Goal: Task Accomplishment & Management: Use online tool/utility

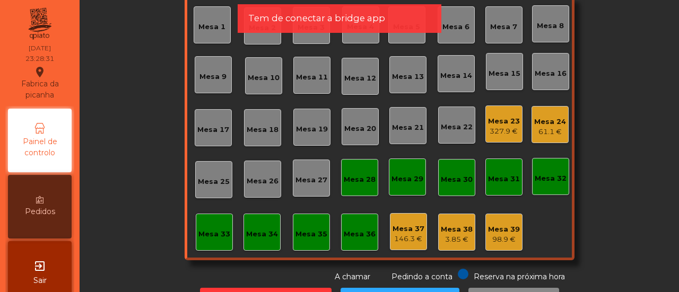
scroll to position [125, 0]
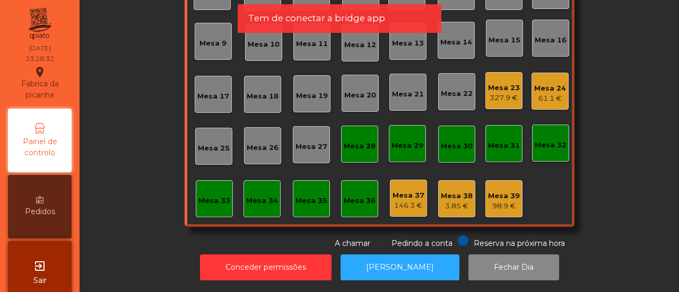
click at [498, 192] on div "Mesa 39" at bounding box center [504, 196] width 32 height 11
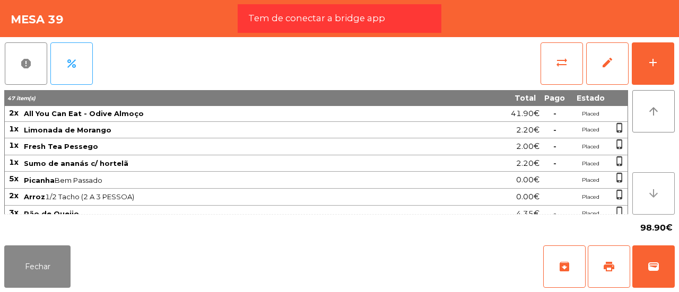
click at [654, 201] on button "arrow_downward" at bounding box center [653, 193] width 42 height 42
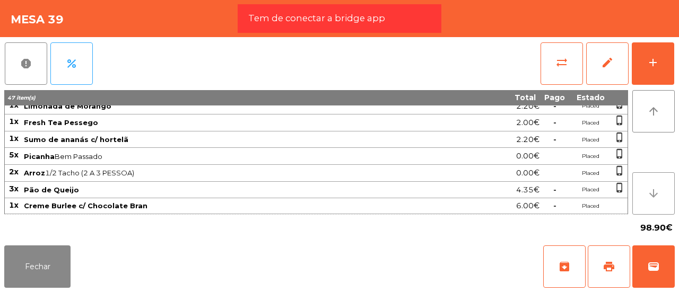
click at [654, 201] on button "arrow_downward" at bounding box center [653, 193] width 42 height 42
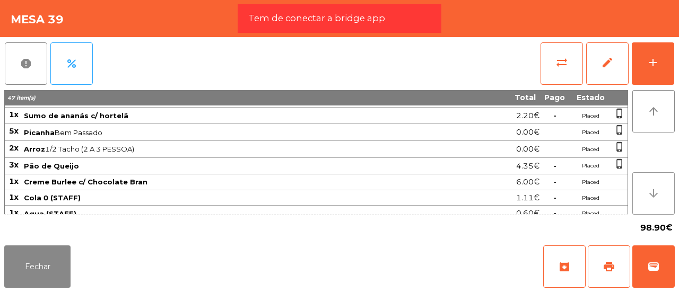
click at [654, 201] on button "arrow_downward" at bounding box center [653, 193] width 42 height 42
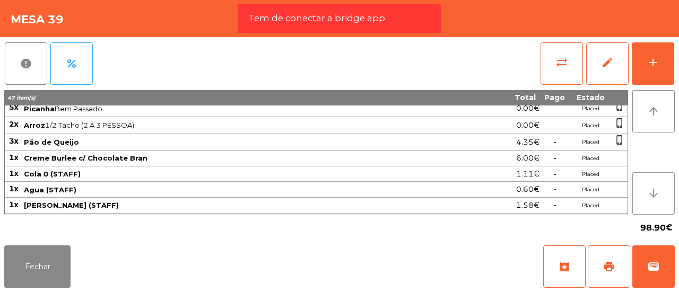
click at [654, 201] on button "arrow_downward" at bounding box center [653, 193] width 42 height 42
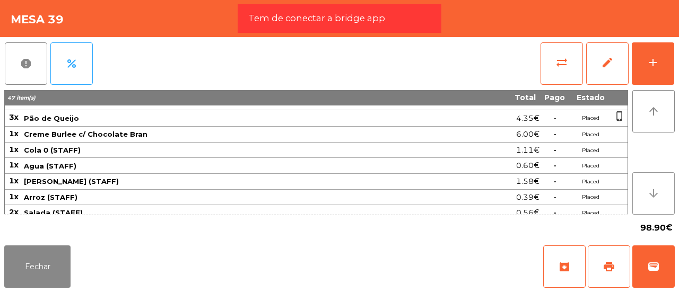
click at [654, 201] on button "arrow_downward" at bounding box center [653, 193] width 42 height 42
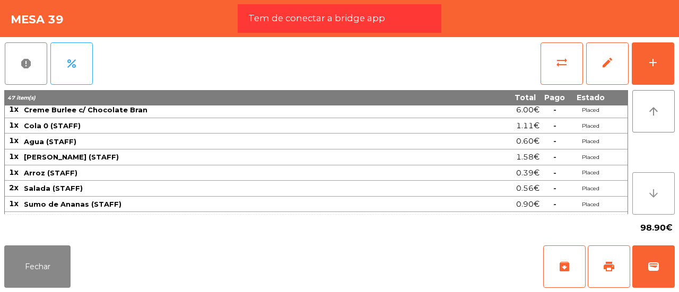
click at [654, 201] on button "arrow_downward" at bounding box center [653, 193] width 42 height 42
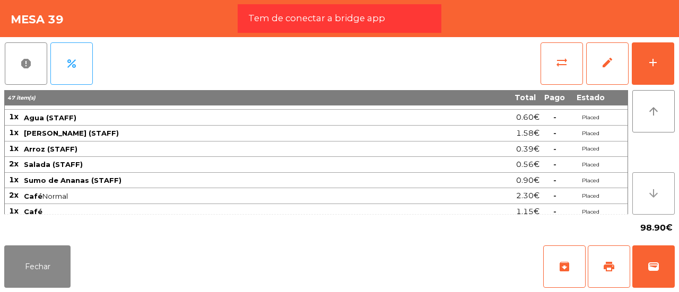
click at [654, 201] on button "arrow_downward" at bounding box center [653, 193] width 42 height 42
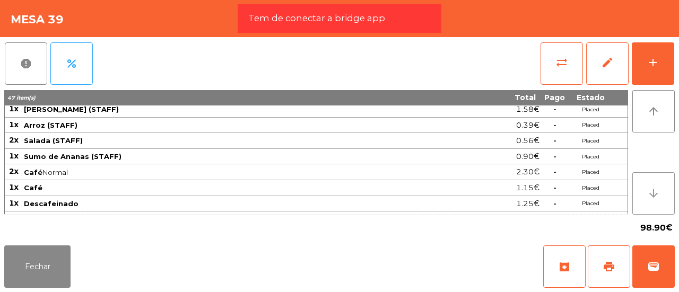
click at [654, 201] on button "arrow_downward" at bounding box center [653, 193] width 42 height 42
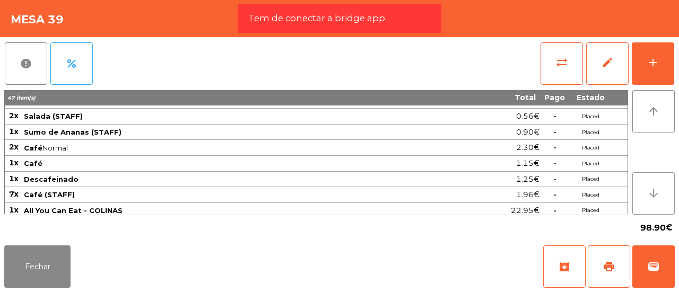
click at [654, 201] on button "arrow_downward" at bounding box center [653, 193] width 42 height 42
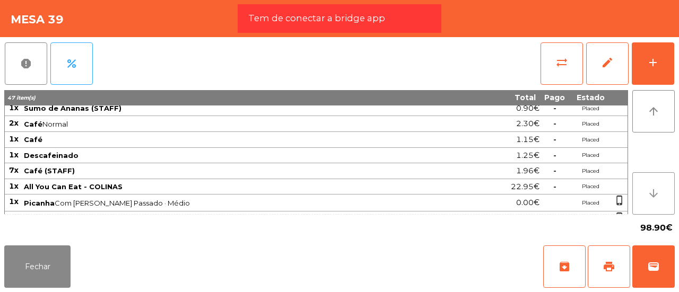
click at [654, 201] on button "arrow_downward" at bounding box center [653, 193] width 42 height 42
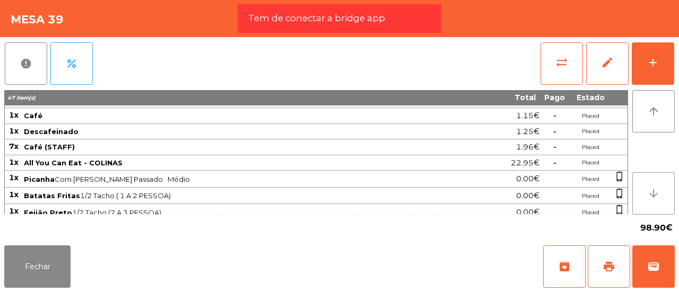
click at [654, 201] on button "arrow_downward" at bounding box center [653, 193] width 42 height 42
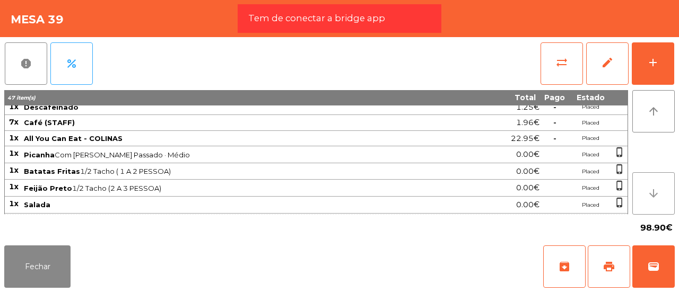
click at [654, 201] on button "arrow_downward" at bounding box center [653, 193] width 42 height 42
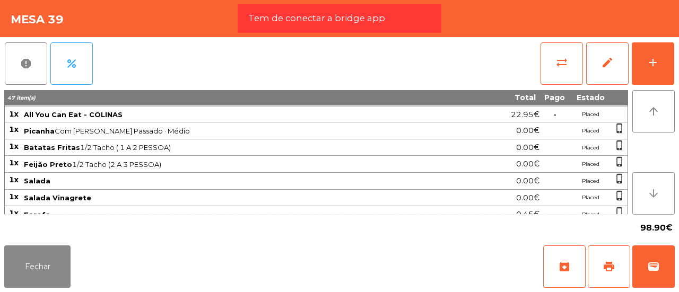
click at [654, 201] on button "arrow_downward" at bounding box center [653, 193] width 42 height 42
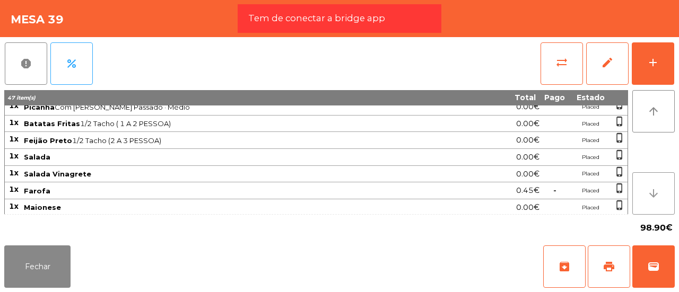
click at [654, 201] on button "arrow_downward" at bounding box center [653, 193] width 42 height 42
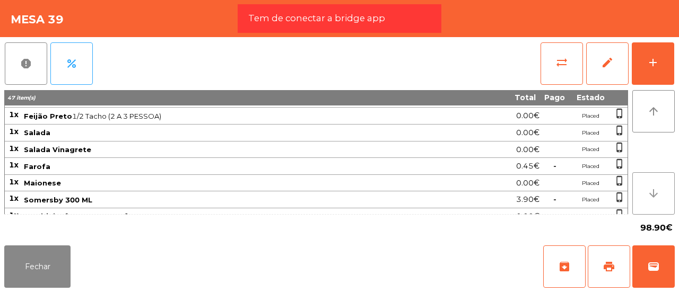
click at [654, 201] on button "arrow_downward" at bounding box center [653, 193] width 42 height 42
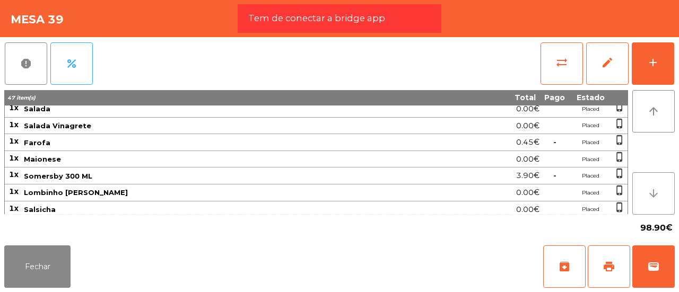
click at [654, 201] on button "arrow_downward" at bounding box center [653, 193] width 42 height 42
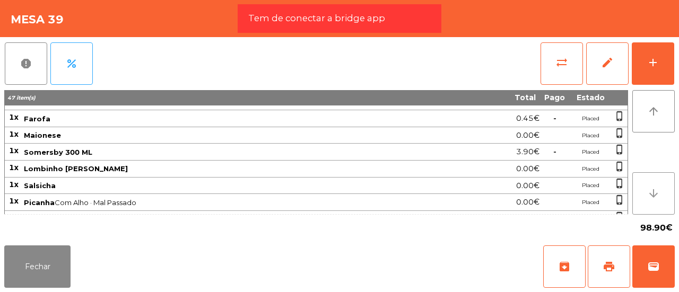
click at [654, 201] on button "arrow_downward" at bounding box center [653, 193] width 42 height 42
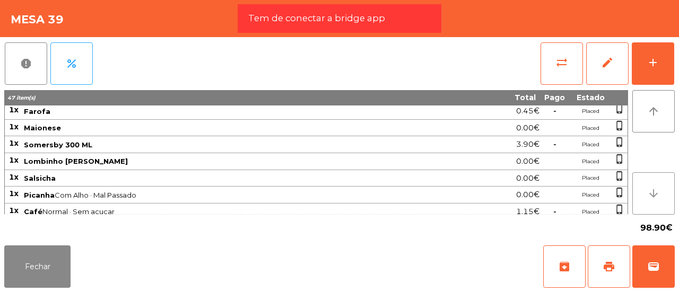
click at [654, 201] on button "arrow_downward" at bounding box center [653, 193] width 42 height 42
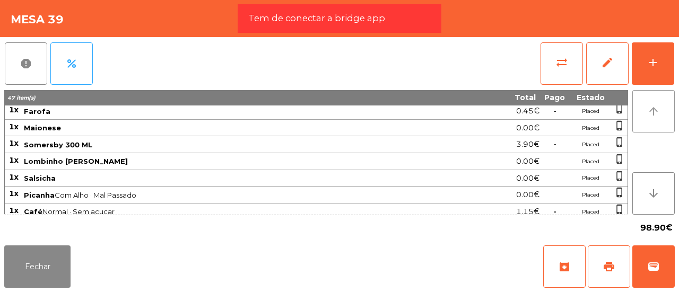
click at [646, 110] on button "arrow_upward" at bounding box center [653, 111] width 42 height 42
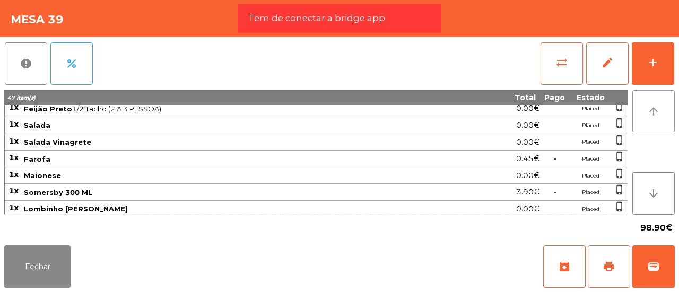
click at [646, 110] on button "arrow_upward" at bounding box center [653, 111] width 42 height 42
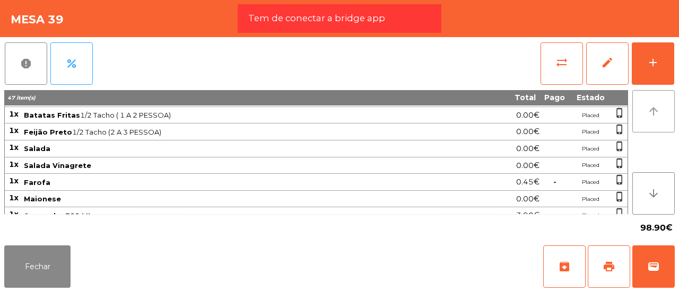
click at [646, 110] on button "arrow_upward" at bounding box center [653, 111] width 42 height 42
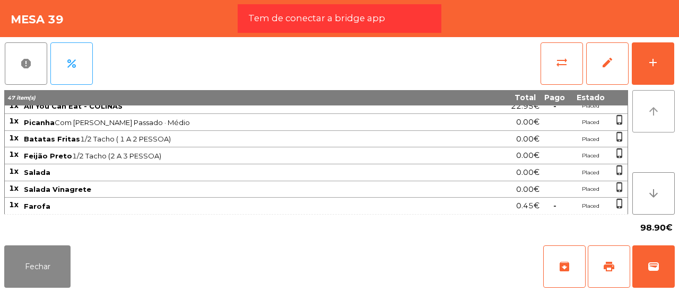
click at [646, 110] on button "arrow_upward" at bounding box center [653, 111] width 42 height 42
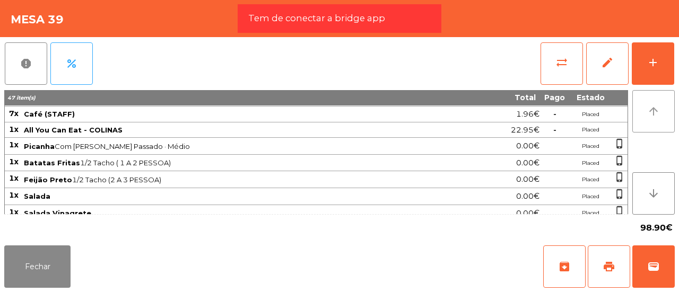
click at [646, 110] on button "arrow_upward" at bounding box center [653, 111] width 42 height 42
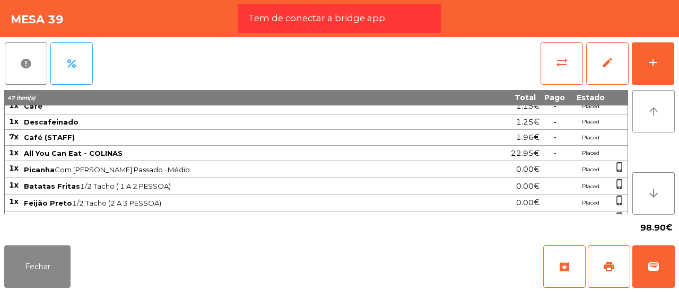
click at [646, 110] on button "arrow_upward" at bounding box center [653, 111] width 42 height 42
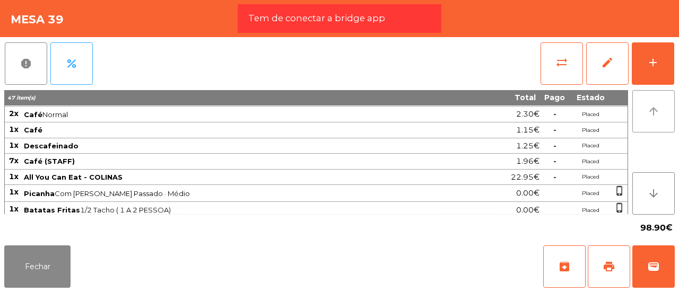
click at [646, 110] on button "arrow_upward" at bounding box center [653, 111] width 42 height 42
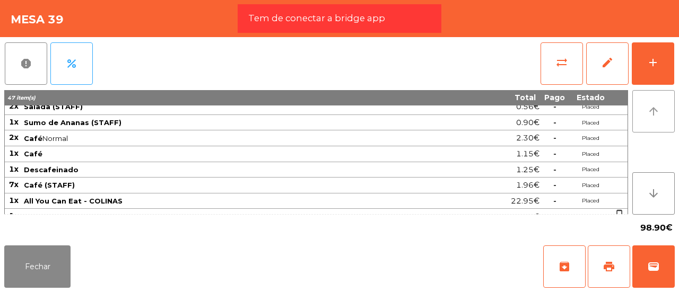
click at [646, 110] on button "arrow_upward" at bounding box center [653, 111] width 42 height 42
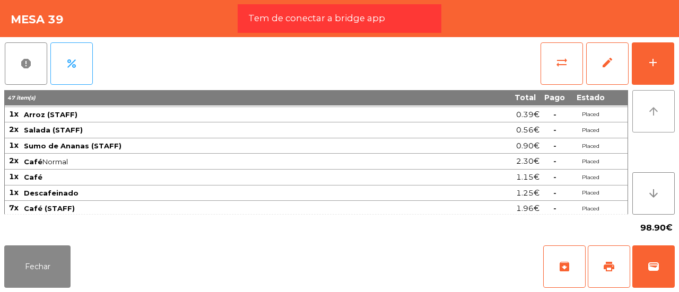
click at [646, 110] on button "arrow_upward" at bounding box center [653, 111] width 42 height 42
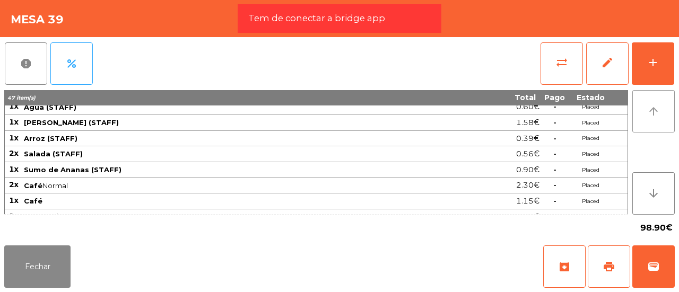
click at [646, 110] on button "arrow_upward" at bounding box center [653, 111] width 42 height 42
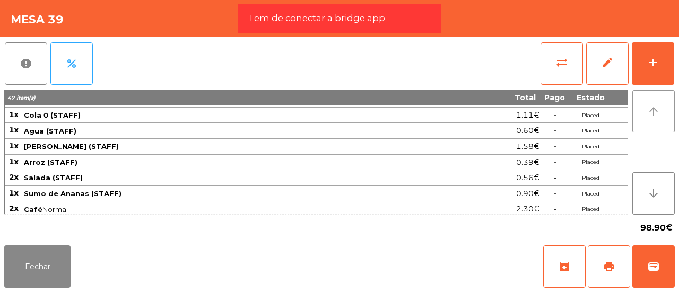
click at [646, 110] on button "arrow_upward" at bounding box center [653, 111] width 42 height 42
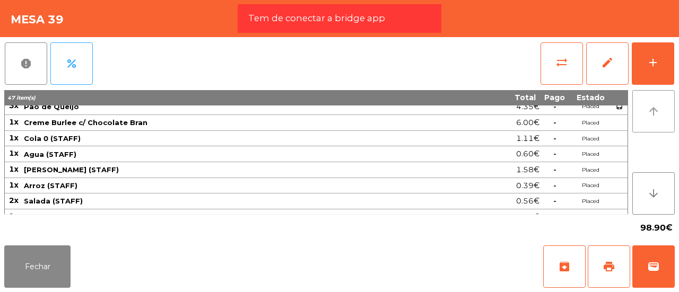
click at [646, 110] on button "arrow_upward" at bounding box center [653, 111] width 42 height 42
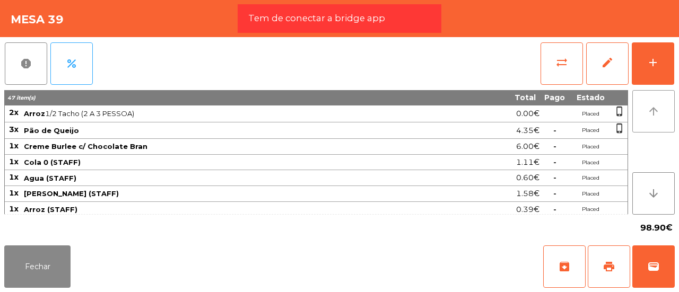
click at [646, 110] on button "arrow_upward" at bounding box center [653, 111] width 42 height 42
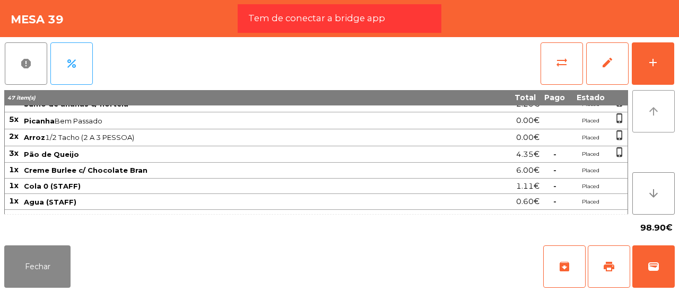
click at [646, 110] on button "arrow_upward" at bounding box center [653, 111] width 42 height 42
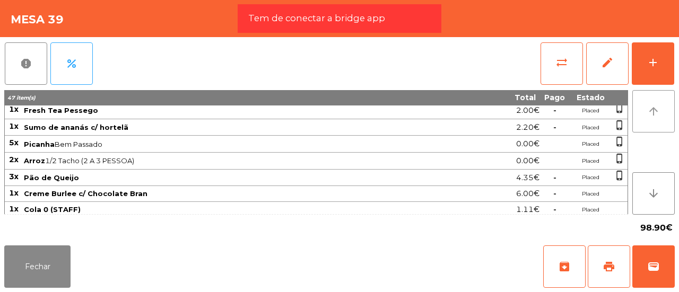
click at [646, 110] on button "arrow_upward" at bounding box center [653, 111] width 42 height 42
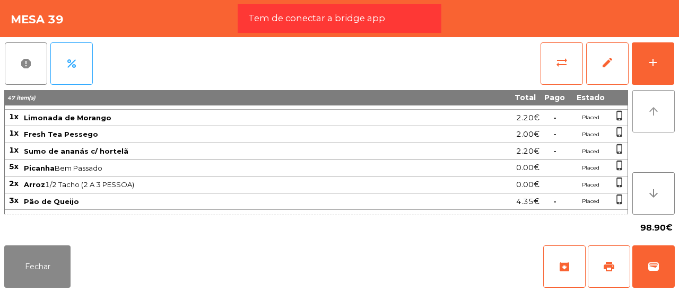
click at [646, 110] on button "arrow_upward" at bounding box center [653, 111] width 42 height 42
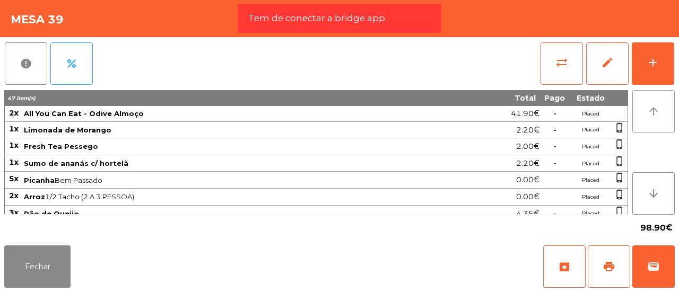
click at [646, 110] on button "arrow_upward" at bounding box center [653, 111] width 42 height 42
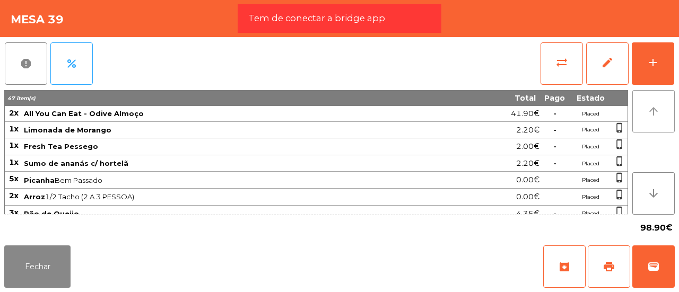
drag, startPoint x: 646, startPoint y: 110, endPoint x: 57, endPoint y: 240, distance: 603.3
click at [57, 240] on app-items-list "report percent sync_alt edit add 47 item(s) Total Pago Estado 2x All You Can Ea…" at bounding box center [339, 139] width 670 height 204
click at [42, 258] on button "Fechar" at bounding box center [37, 266] width 66 height 42
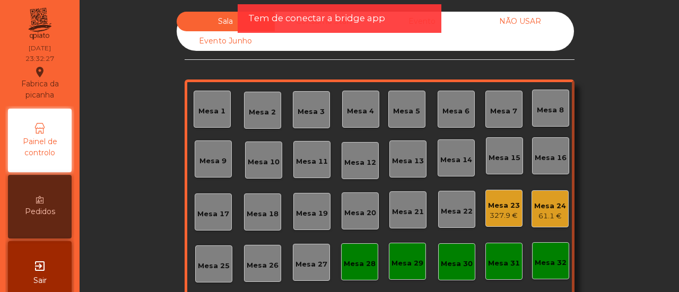
click at [457, 21] on div "Evento" at bounding box center [422, 22] width 98 height 20
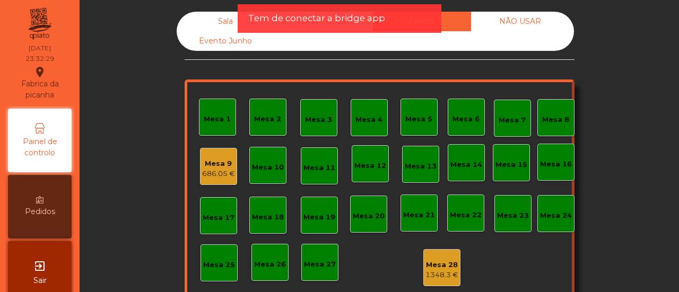
click at [213, 157] on div "Mesa 9 686.05 €" at bounding box center [218, 166] width 33 height 25
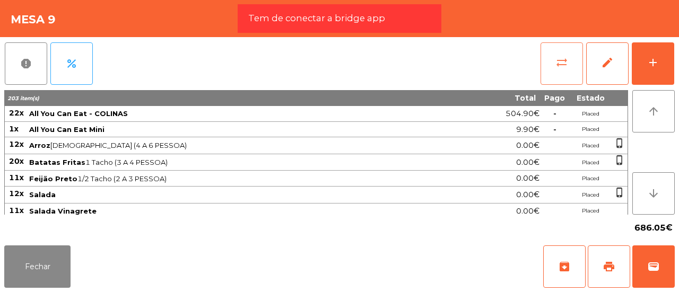
click at [554, 58] on button "sync_alt" at bounding box center [561, 63] width 42 height 42
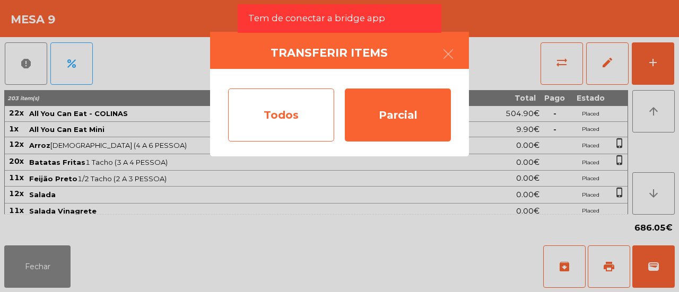
click at [320, 107] on div "Todos" at bounding box center [281, 115] width 106 height 53
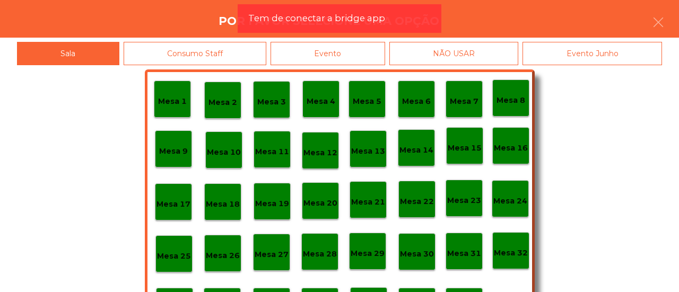
click at [356, 56] on div "Evento" at bounding box center [327, 54] width 115 height 24
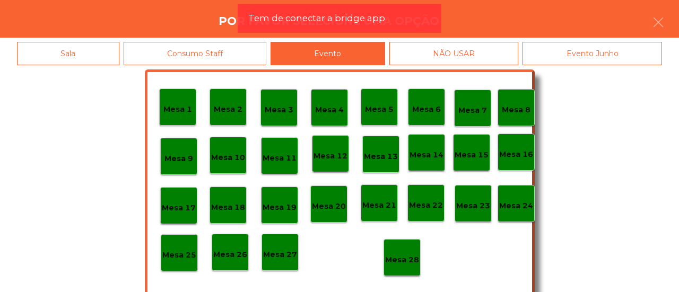
click at [395, 258] on p "Mesa 28" at bounding box center [402, 260] width 34 height 12
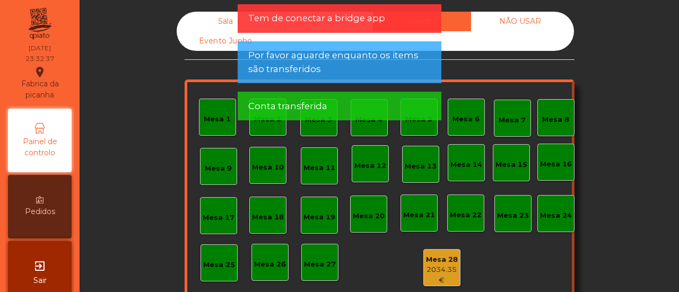
click at [212, 16] on div "Sala" at bounding box center [226, 22] width 98 height 20
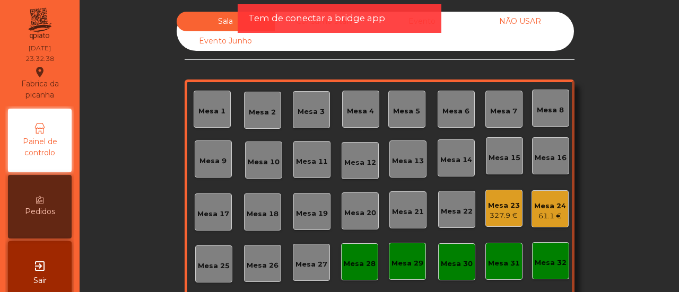
click at [285, 33] on app-alert "Tem de conectar a bridge app" at bounding box center [340, 22] width 204 height 37
click at [451, 24] on div "Evento" at bounding box center [422, 22] width 98 height 20
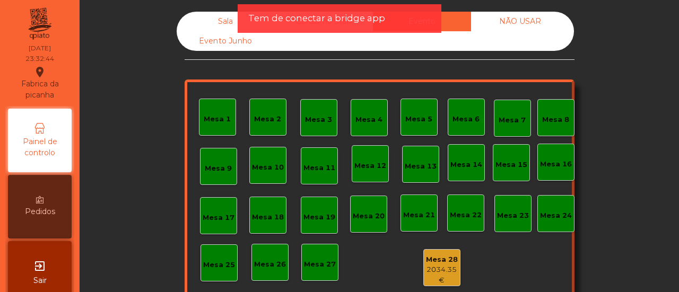
click at [223, 21] on div "Sala" at bounding box center [226, 22] width 98 height 20
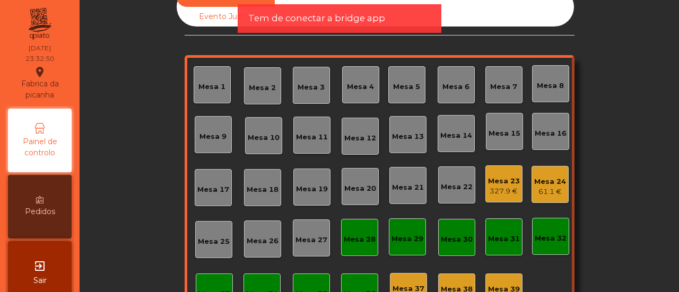
scroll to position [22, 0]
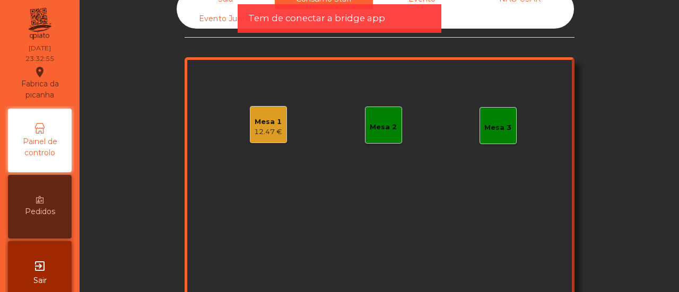
click at [269, 118] on div "Mesa 1" at bounding box center [268, 122] width 28 height 11
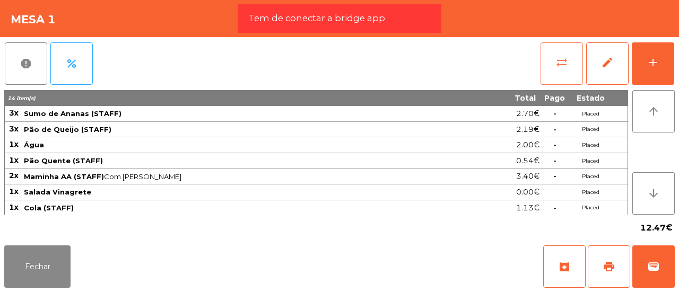
click at [563, 51] on button "sync_alt" at bounding box center [561, 63] width 42 height 42
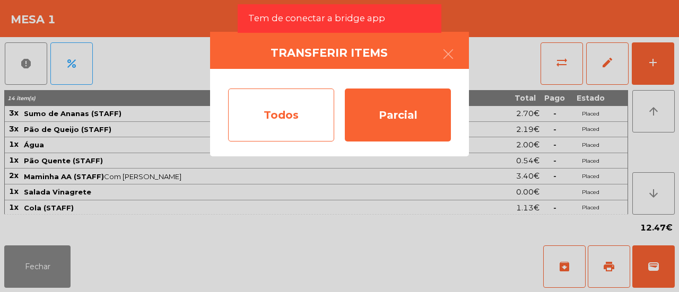
click at [308, 104] on div "Todos" at bounding box center [281, 115] width 106 height 53
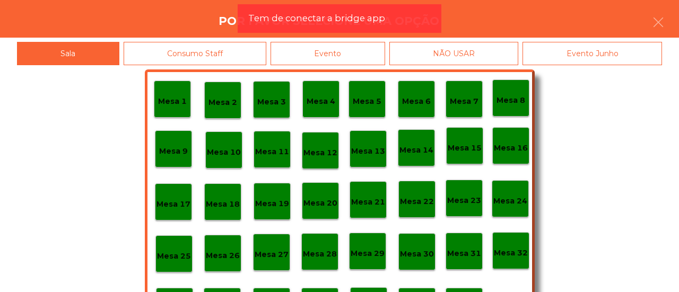
scroll to position [50, 0]
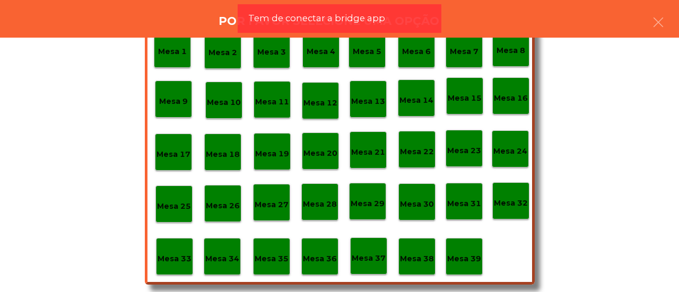
click at [469, 249] on div "Mesa 39" at bounding box center [464, 257] width 34 height 16
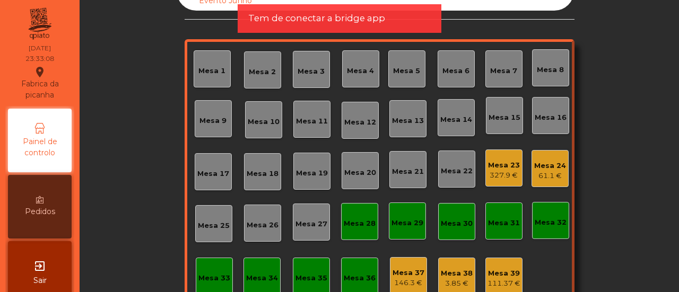
scroll to position [39, 0]
